Goal: Use online tool/utility: Utilize a website feature to perform a specific function

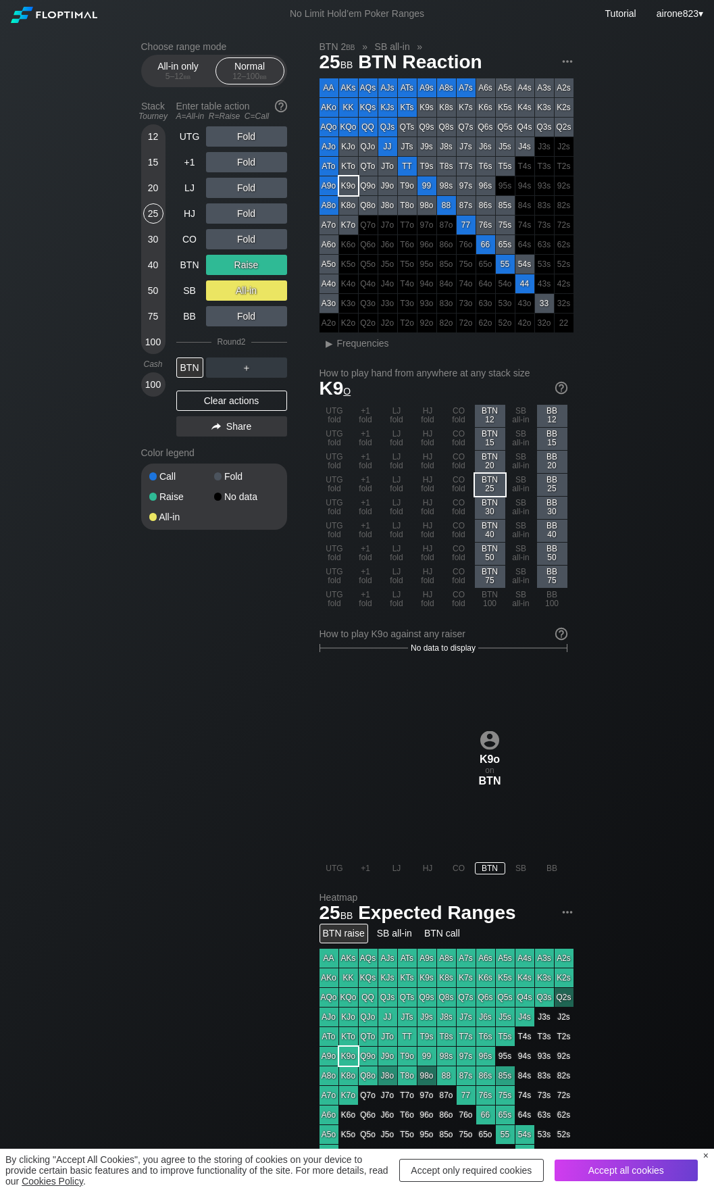
click at [156, 239] on div "30" at bounding box center [153, 239] width 20 height 20
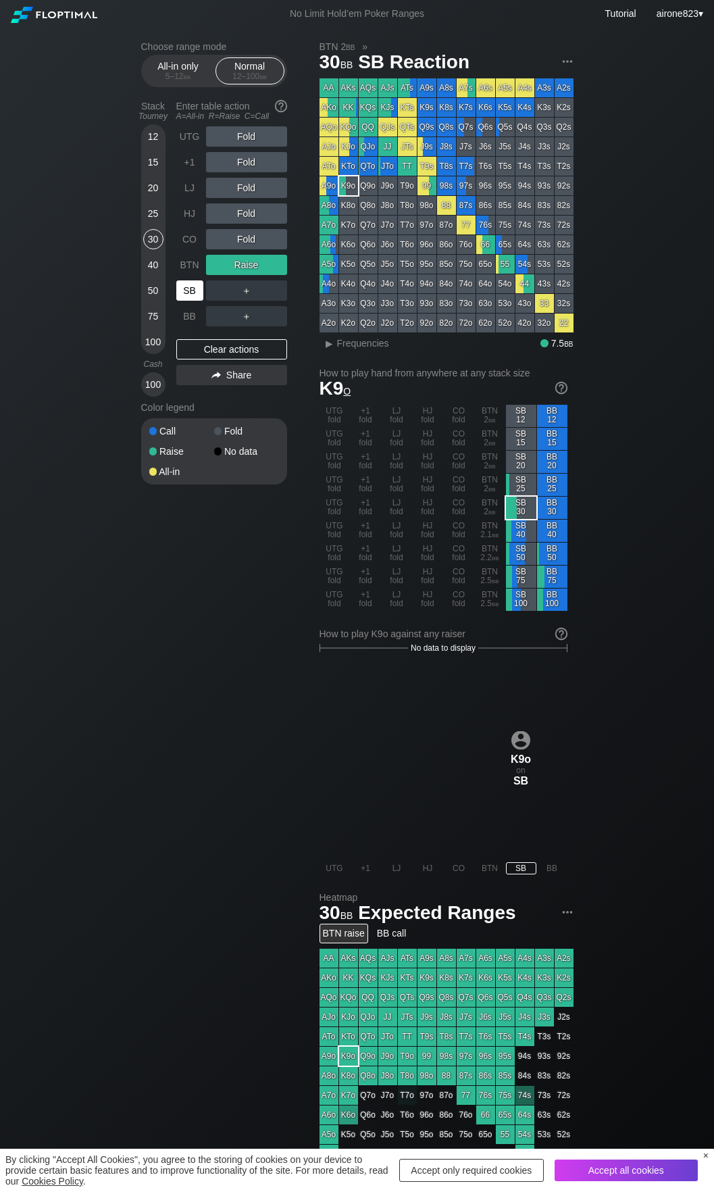
click at [184, 294] on div "SB" at bounding box center [189, 290] width 27 height 20
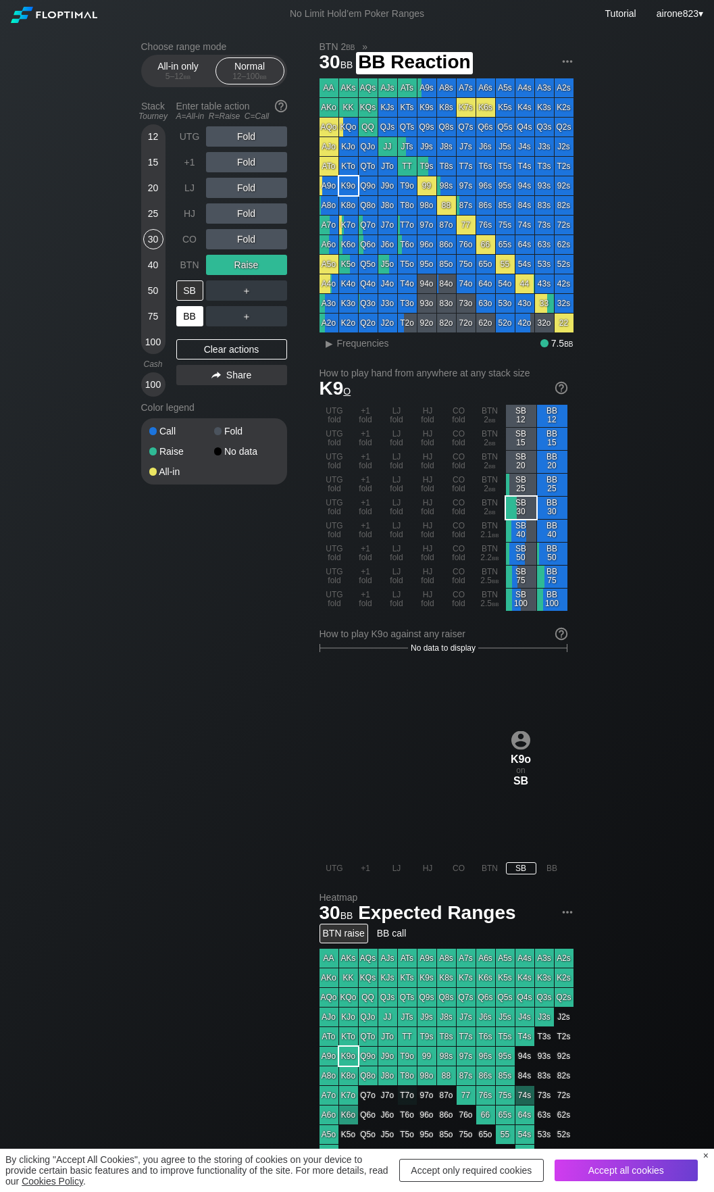
click at [189, 324] on div "BB" at bounding box center [189, 316] width 27 height 20
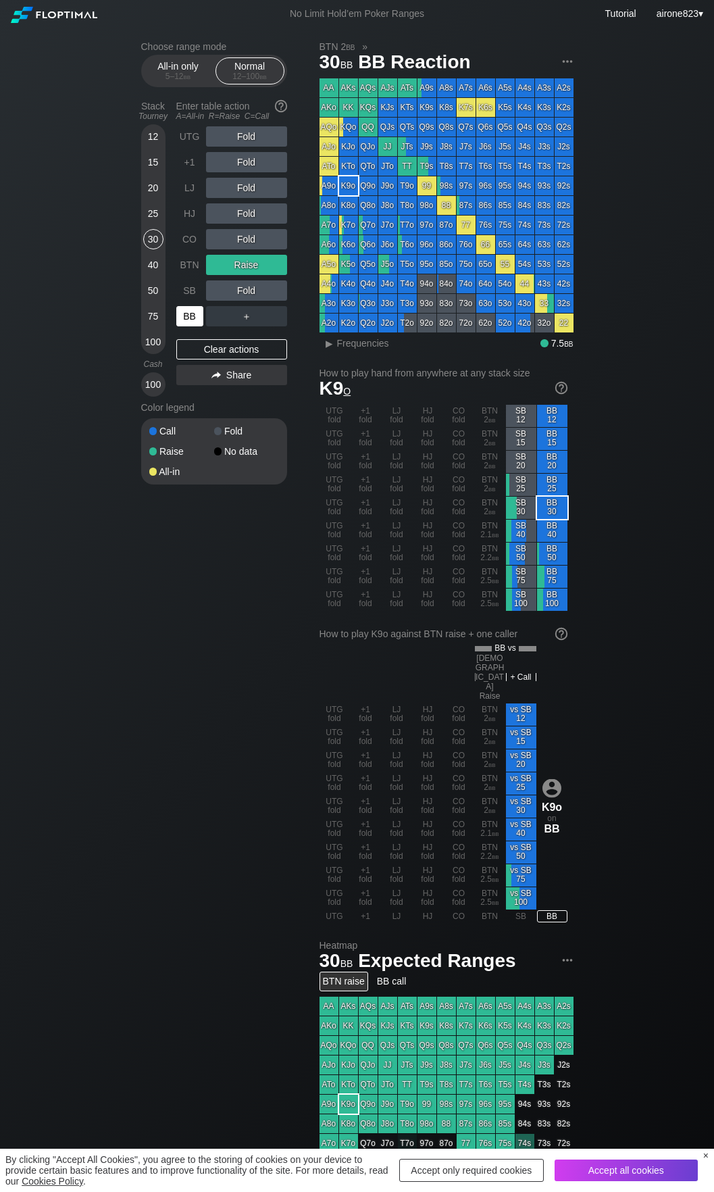
click at [189, 324] on div "BB" at bounding box center [189, 316] width 27 height 20
drag, startPoint x: 189, startPoint y: 324, endPoint x: 689, endPoint y: 365, distance: 501.7
click at [190, 324] on div "BB" at bounding box center [189, 316] width 27 height 20
click at [151, 198] on div "20" at bounding box center [153, 188] width 20 height 20
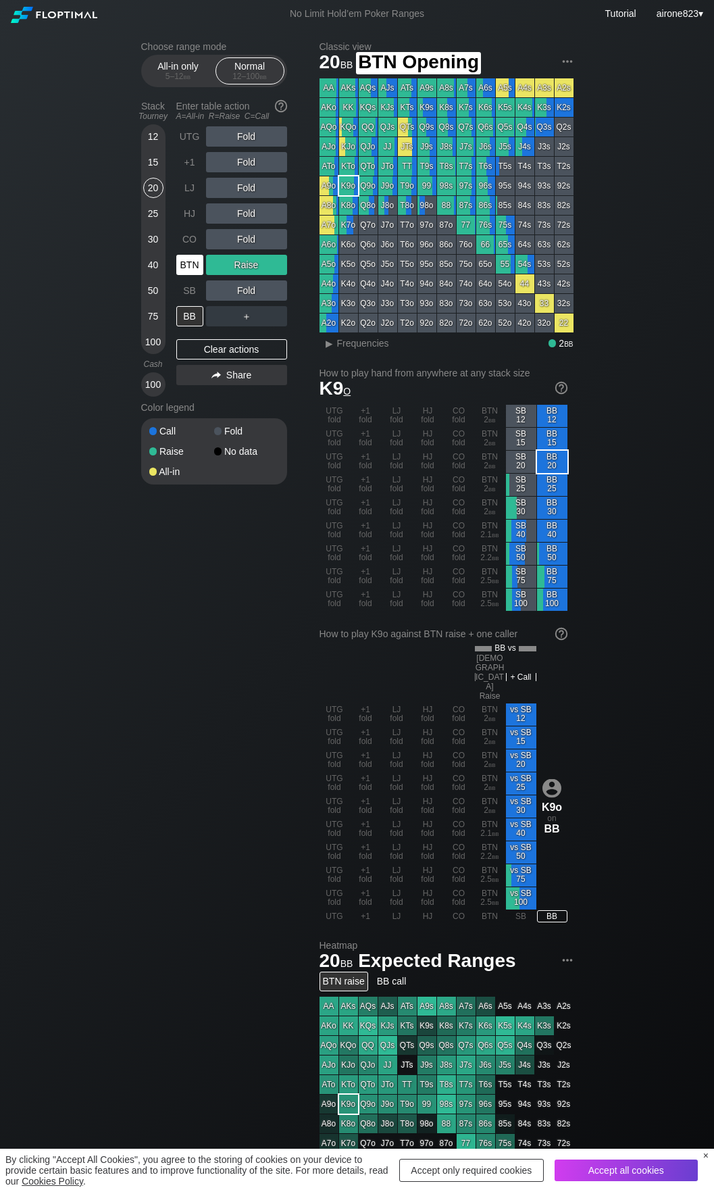
click at [191, 257] on div "BTN" at bounding box center [189, 265] width 27 height 20
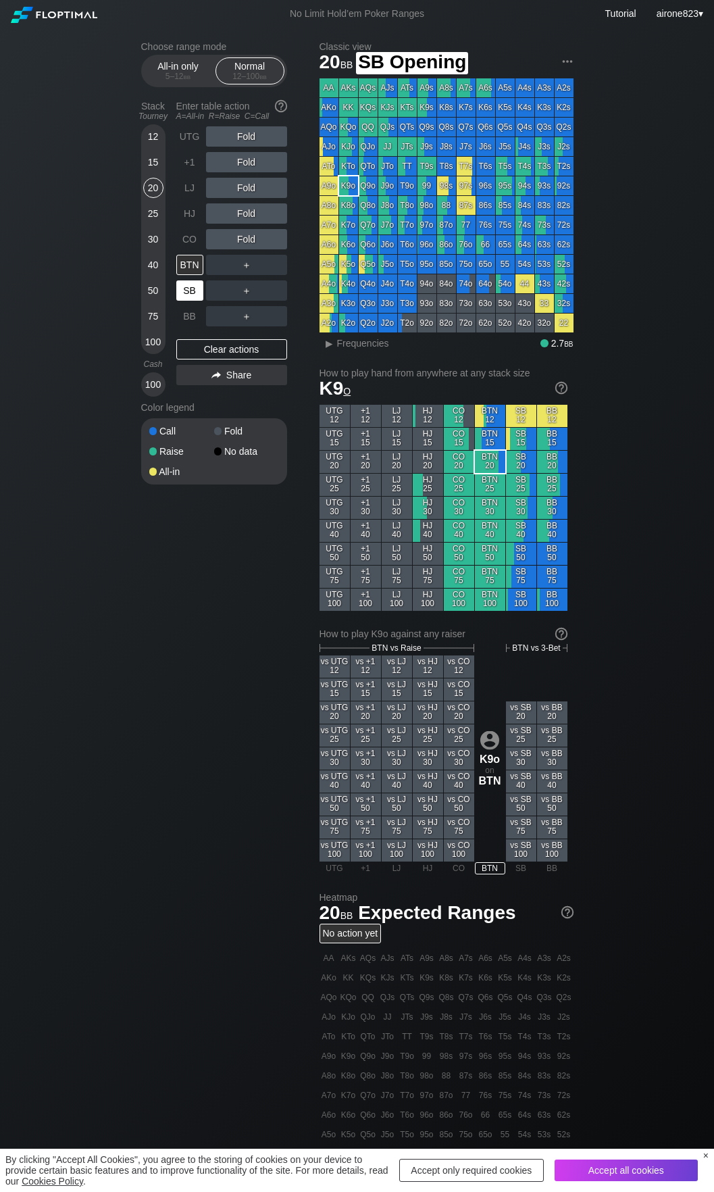
click at [194, 296] on div "SB" at bounding box center [189, 290] width 27 height 20
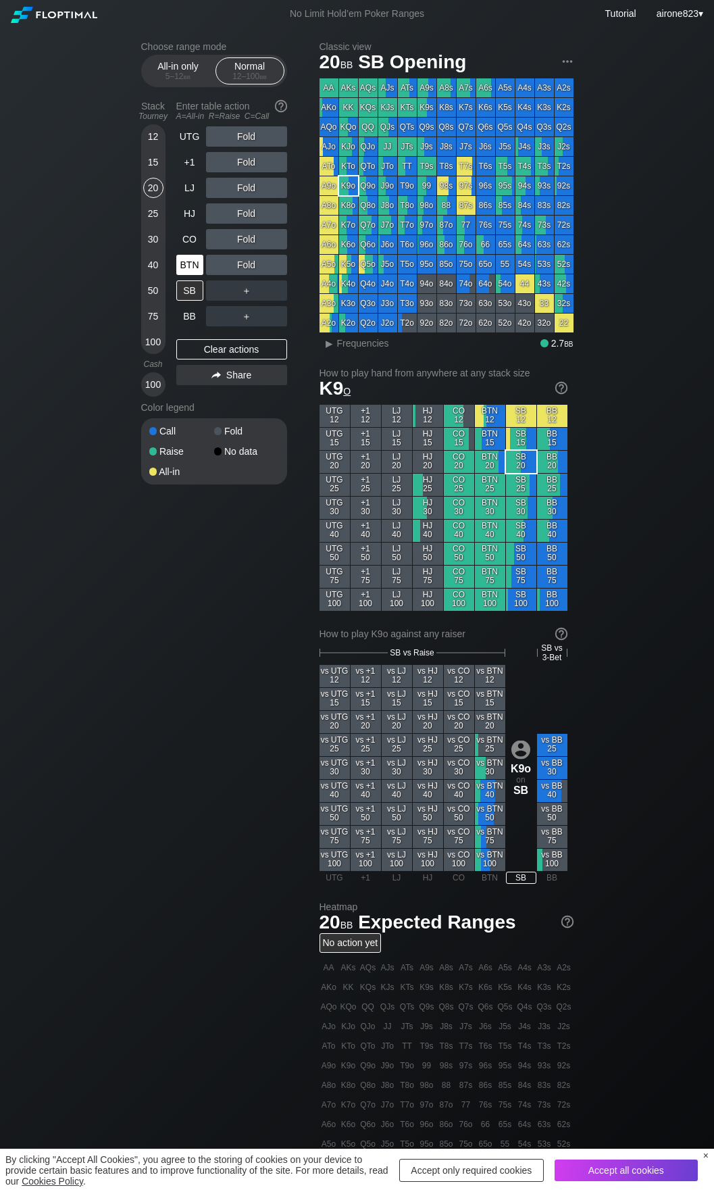
click at [184, 265] on div "BTN" at bounding box center [189, 265] width 27 height 20
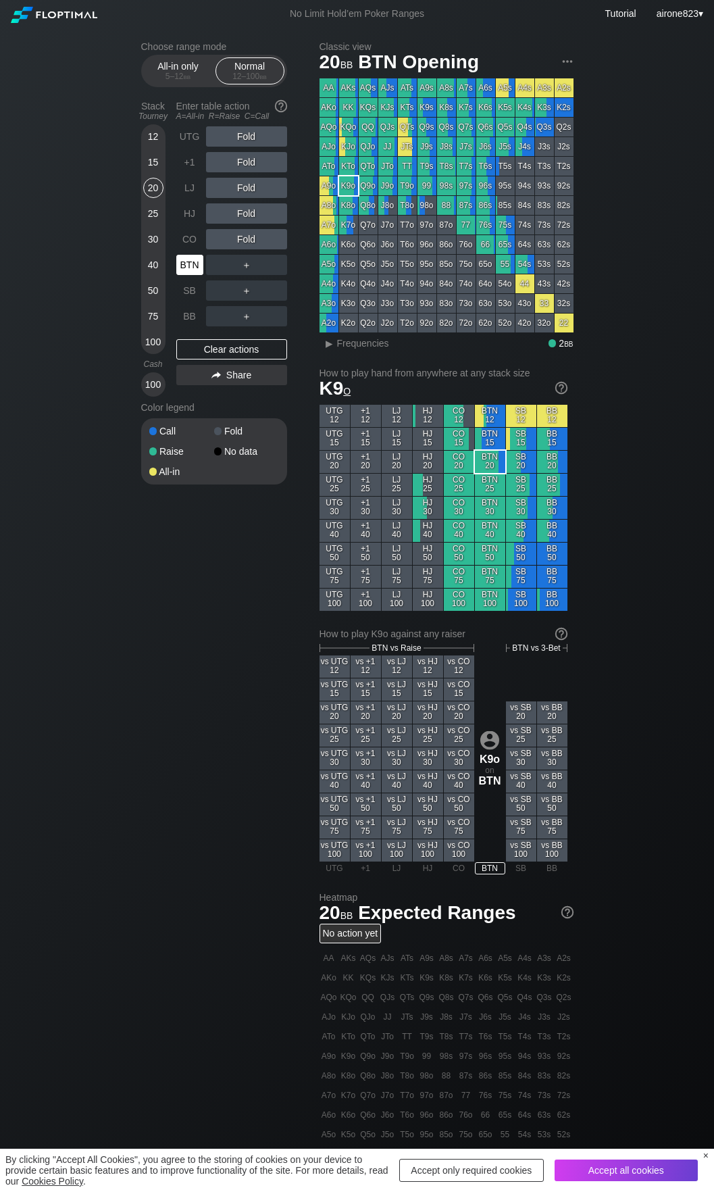
click at [184, 265] on div "BTN" at bounding box center [189, 265] width 27 height 20
click at [144, 291] on div "50" at bounding box center [153, 290] width 20 height 20
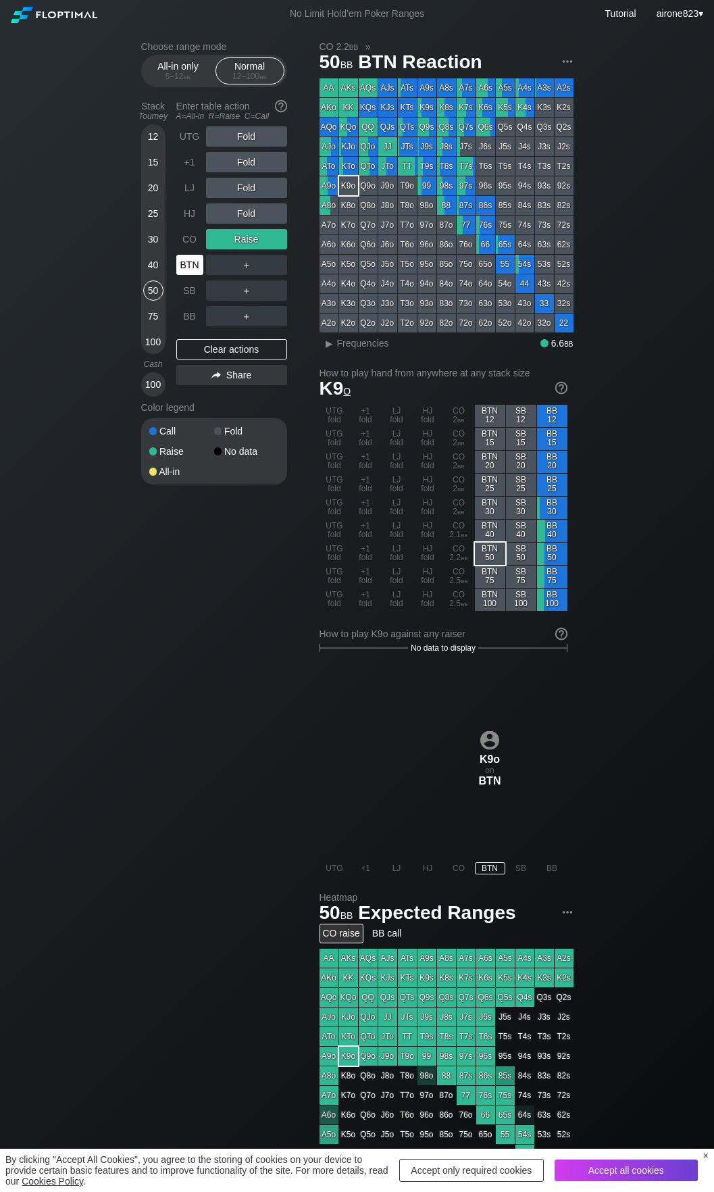
click at [194, 265] on div "BTN" at bounding box center [189, 265] width 27 height 20
drag, startPoint x: 194, startPoint y: 265, endPoint x: 203, endPoint y: 266, distance: 8.8
click at [194, 266] on div "BTN" at bounding box center [189, 265] width 27 height 20
